Goal: Book appointment/travel/reservation

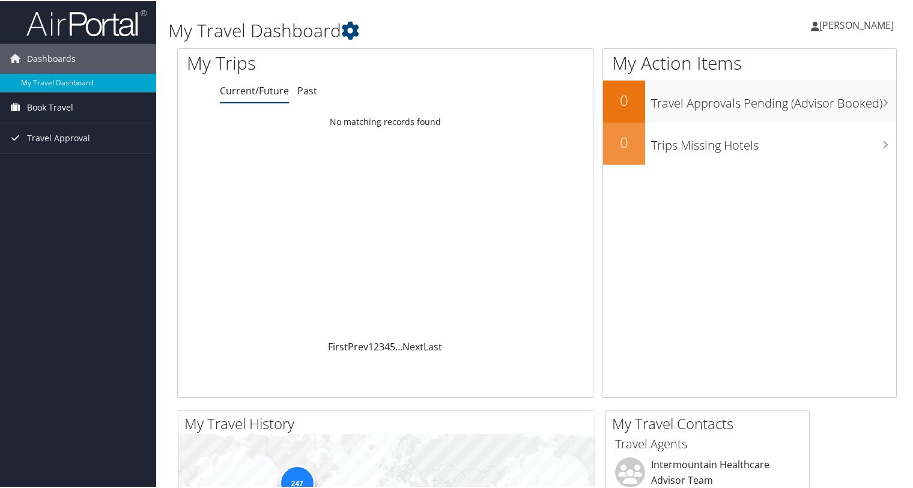
click at [58, 104] on span "Book Travel" at bounding box center [50, 106] width 46 height 30
click at [71, 146] on link "Book/Manage Online Trips" at bounding box center [78, 148] width 156 height 18
click at [83, 151] on link "Book/Manage Online Trips" at bounding box center [78, 148] width 156 height 18
